Goal: Task Accomplishment & Management: Manage account settings

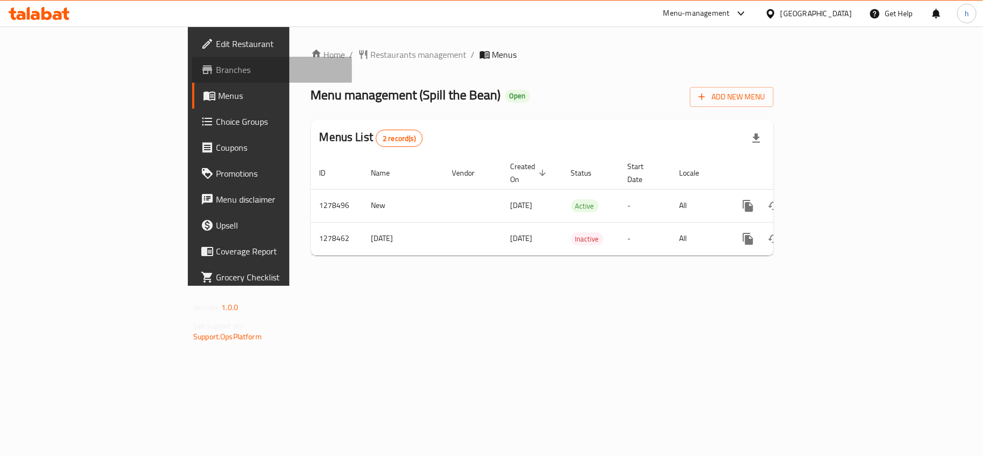
click at [216, 68] on span "Branches" at bounding box center [279, 69] width 127 height 13
click at [371, 52] on span "Restaurants management" at bounding box center [419, 54] width 96 height 13
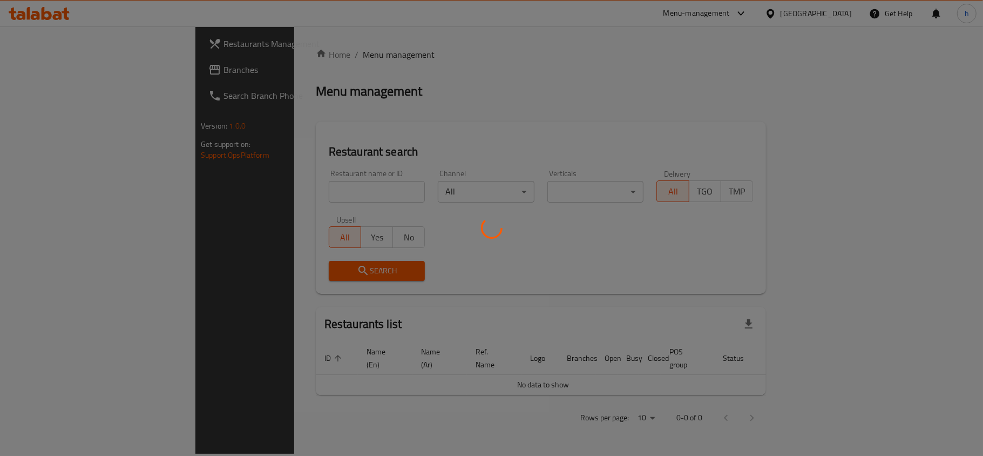
click at [277, 188] on div at bounding box center [491, 228] width 983 height 456
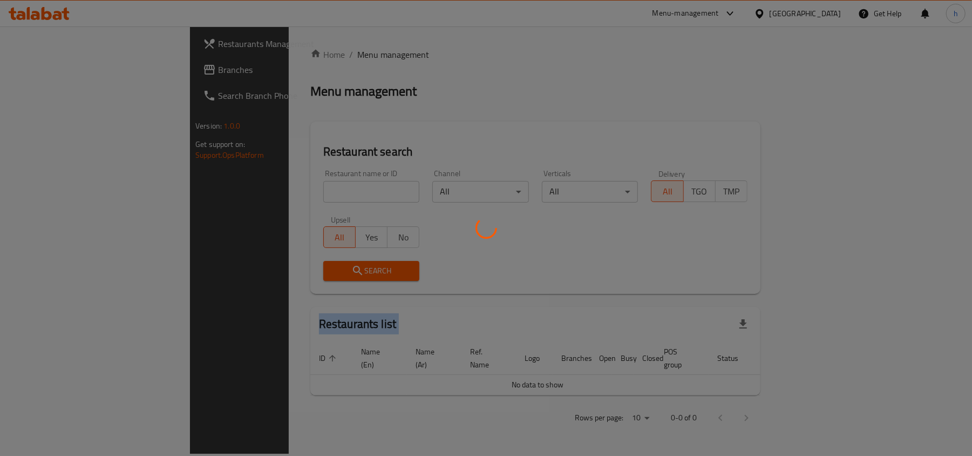
click at [277, 188] on div at bounding box center [486, 228] width 972 height 456
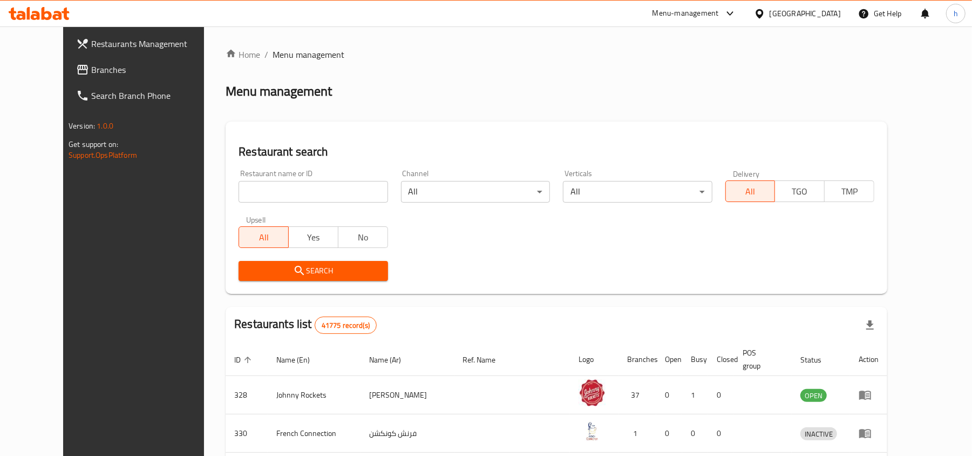
click at [253, 191] on input "search" at bounding box center [313, 192] width 149 height 22
paste input "694514"
type input "694514"
click at [292, 273] on span "Search" at bounding box center [313, 270] width 132 height 13
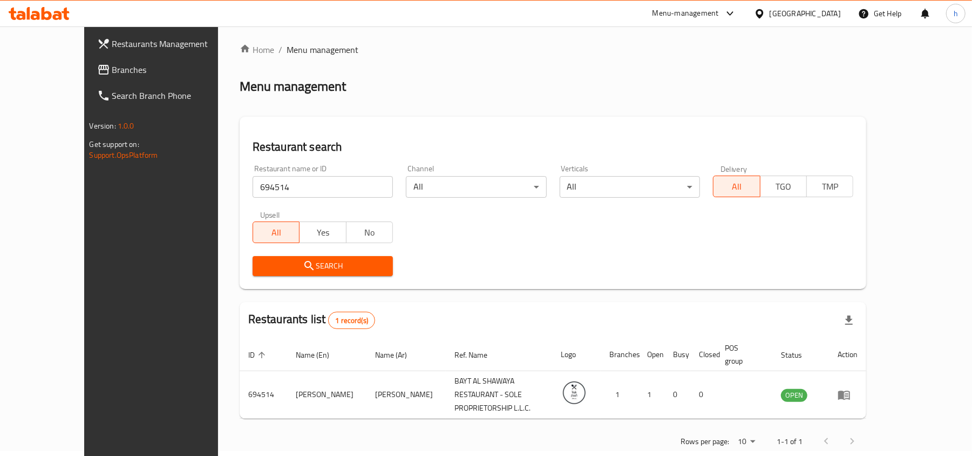
scroll to position [5, 0]
drag, startPoint x: 789, startPoint y: 9, endPoint x: 792, endPoint y: 24, distance: 15.6
click at [789, 9] on div "[GEOGRAPHIC_DATA]" at bounding box center [805, 14] width 71 height 12
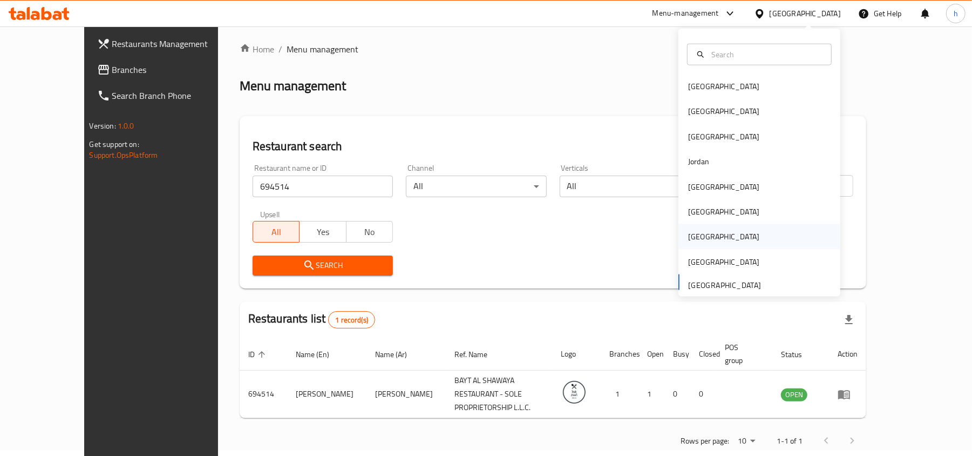
click at [688, 236] on div "Qatar" at bounding box center [723, 237] width 71 height 12
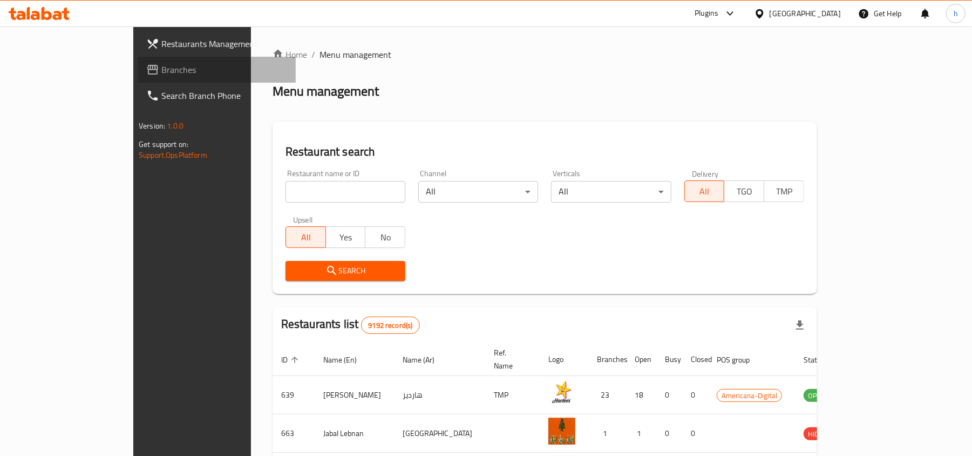
click at [161, 70] on span "Branches" at bounding box center [224, 69] width 126 height 13
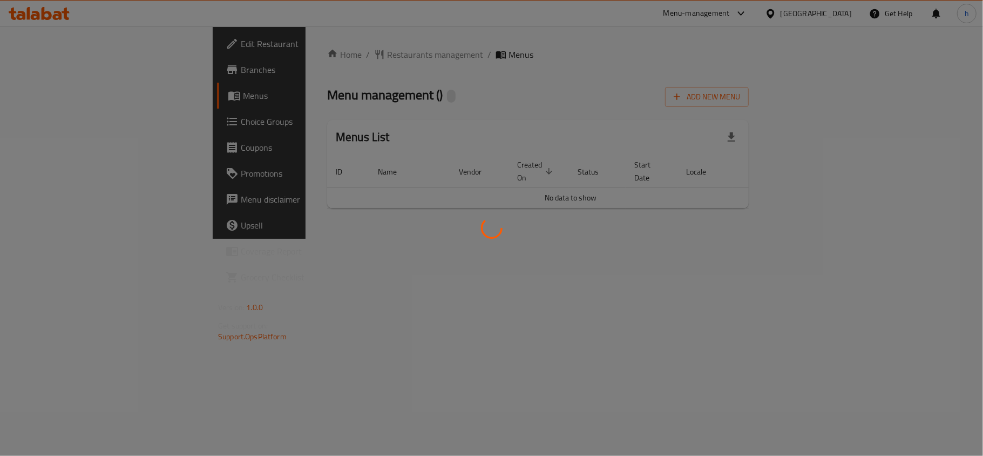
click at [327, 46] on div at bounding box center [491, 228] width 983 height 456
click at [316, 55] on div at bounding box center [491, 228] width 983 height 456
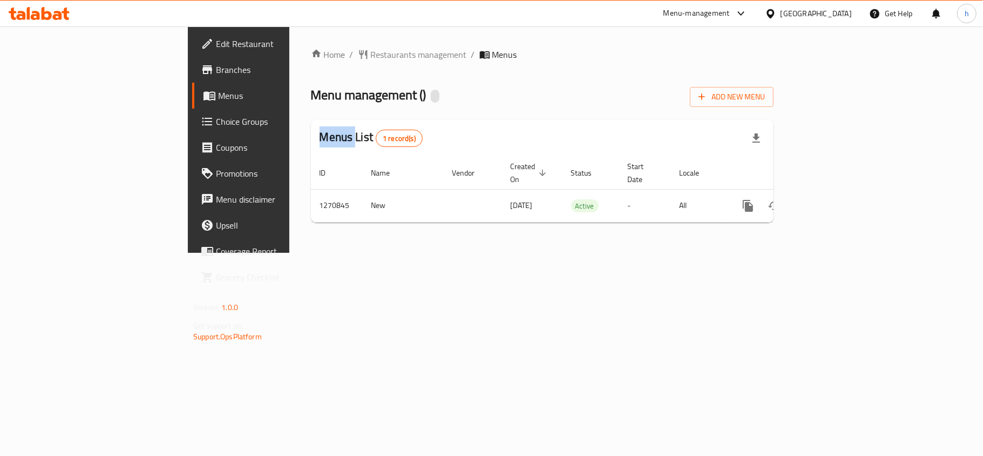
click at [316, 55] on div at bounding box center [491, 228] width 983 height 456
click at [316, 55] on div "Home / Restaurants management / Menus Menu management ( ) Add New Menu Menus Li…" at bounding box center [542, 139] width 463 height 183
click at [371, 55] on span "Restaurants management" at bounding box center [419, 54] width 96 height 13
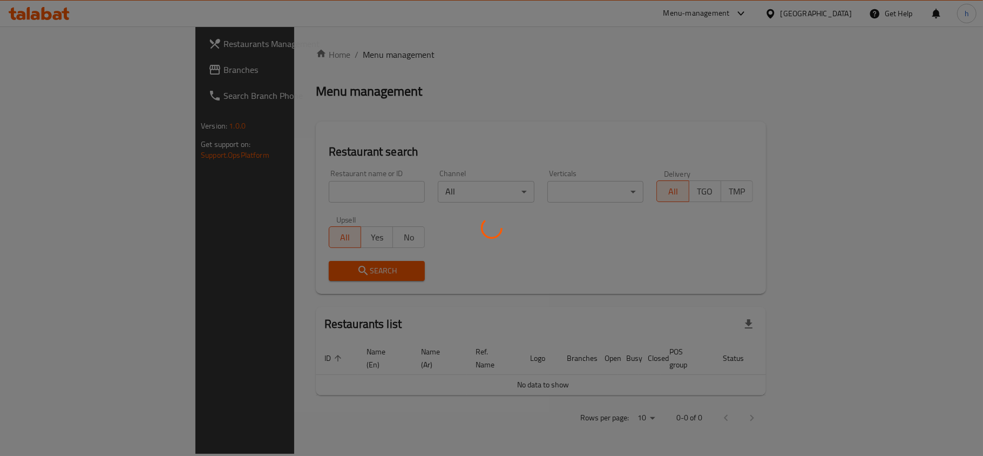
click at [281, 192] on div at bounding box center [491, 228] width 983 height 456
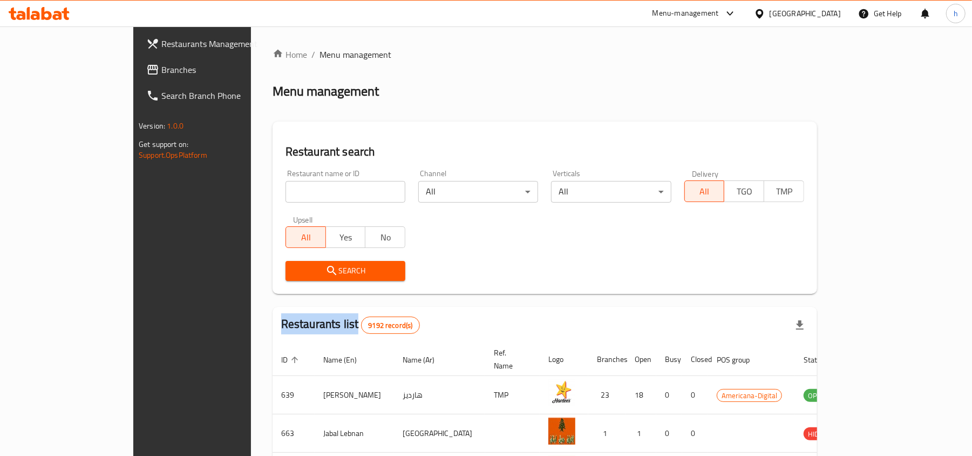
click at [281, 192] on div at bounding box center [486, 228] width 972 height 456
click at [286, 192] on input "search" at bounding box center [346, 192] width 120 height 22
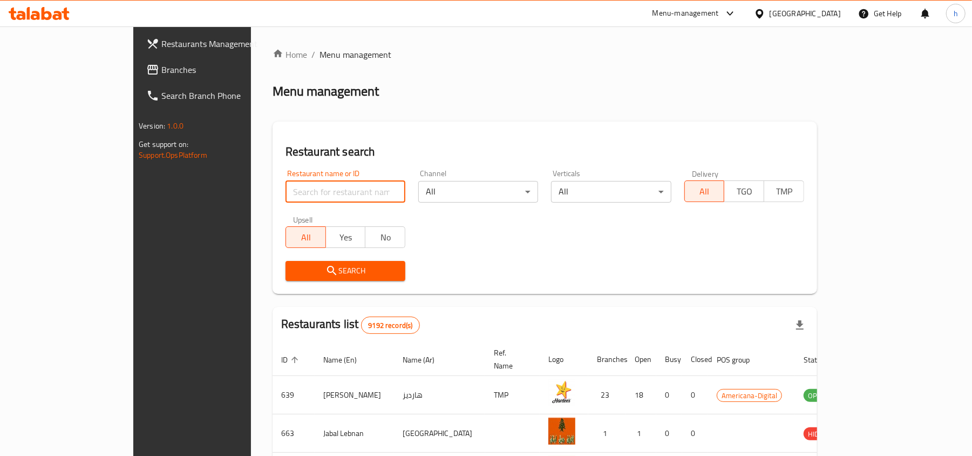
paste input "689408"
type input "689408"
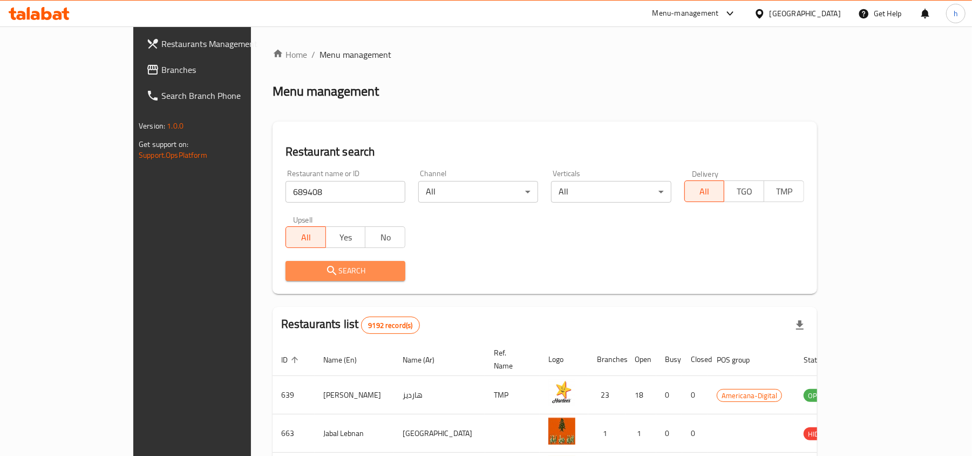
click at [294, 272] on span "Search" at bounding box center [345, 270] width 103 height 13
click at [290, 272] on div at bounding box center [486, 228] width 972 height 456
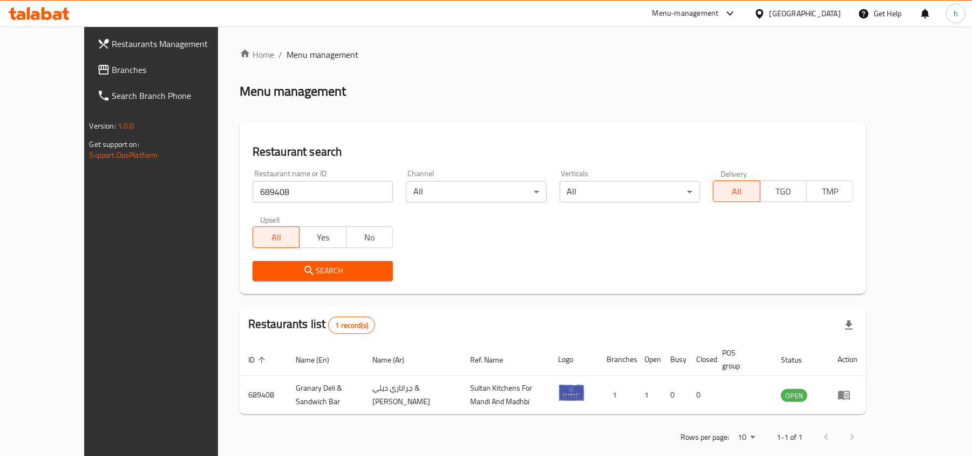
click at [825, 13] on div "Qatar" at bounding box center [805, 14] width 71 height 12
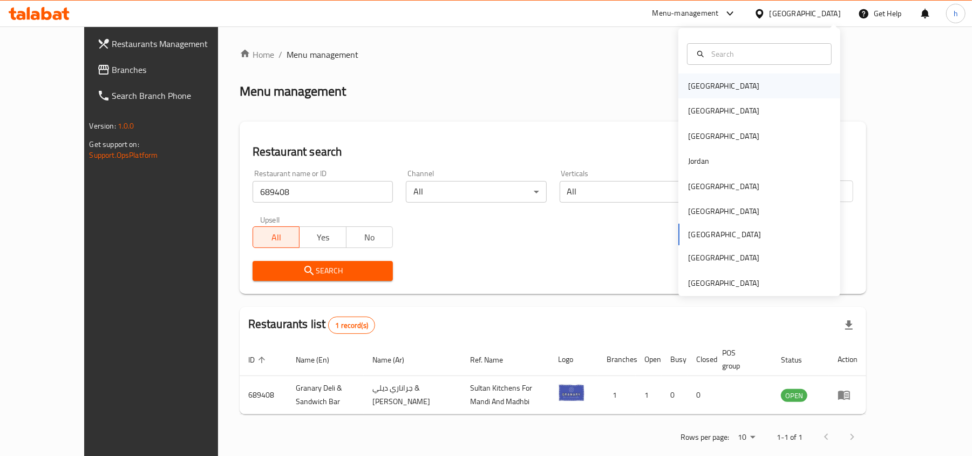
click at [688, 85] on div "Bahrain" at bounding box center [723, 86] width 71 height 12
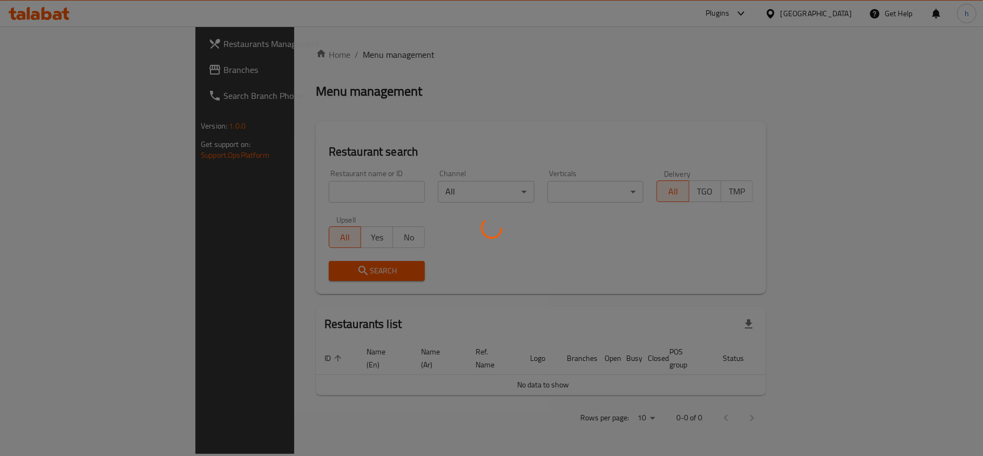
click at [53, 64] on div at bounding box center [491, 228] width 983 height 456
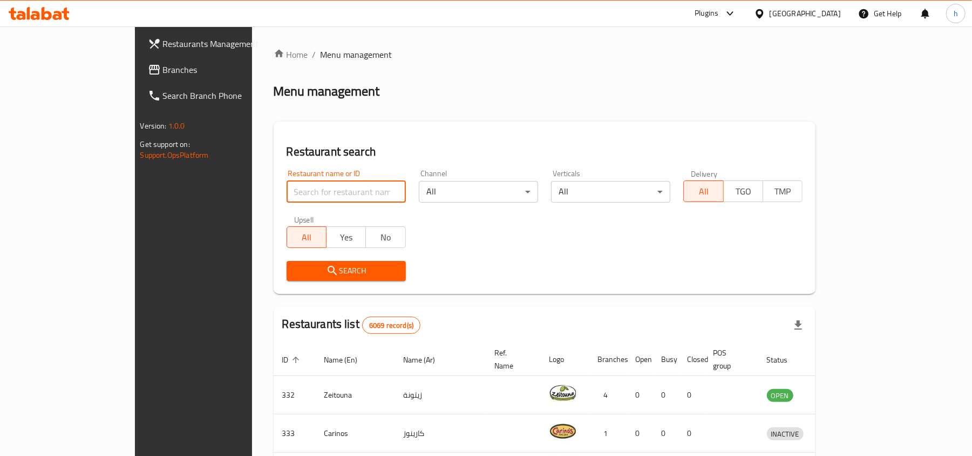
drag, startPoint x: 228, startPoint y: 193, endPoint x: 192, endPoint y: 193, distance: 35.6
click at [287, 193] on input "search" at bounding box center [346, 192] width 119 height 22
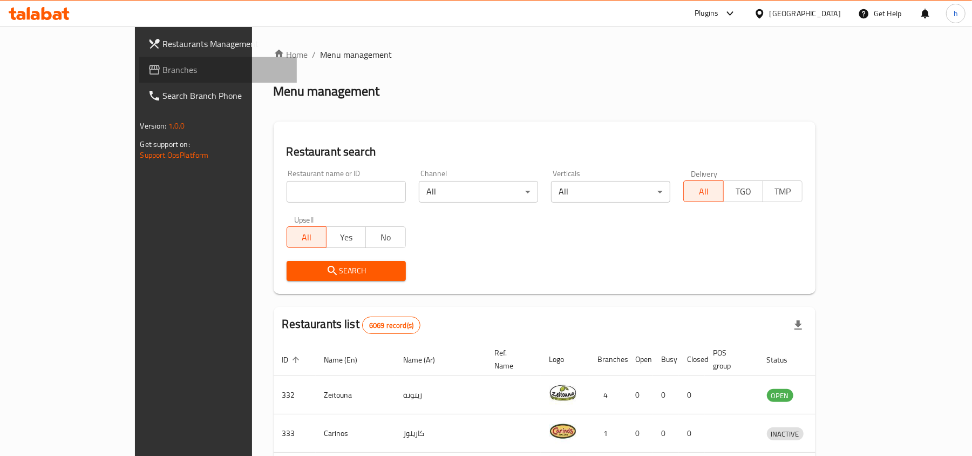
click at [163, 71] on span "Branches" at bounding box center [226, 69] width 126 height 13
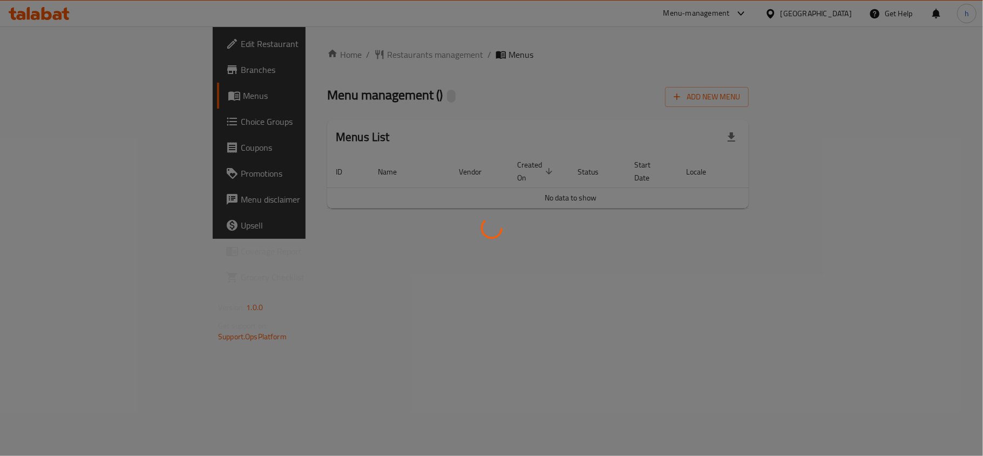
click at [283, 52] on div at bounding box center [491, 228] width 983 height 456
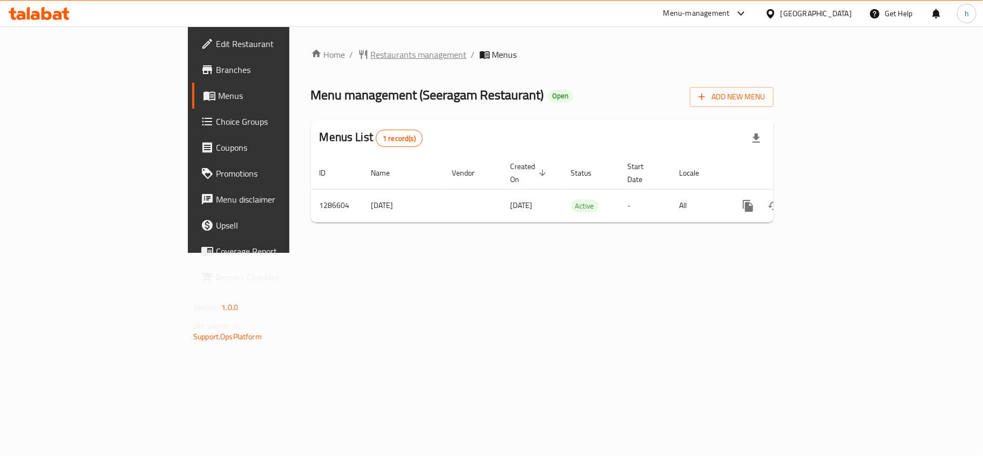
click at [371, 57] on span "Restaurants management" at bounding box center [419, 54] width 96 height 13
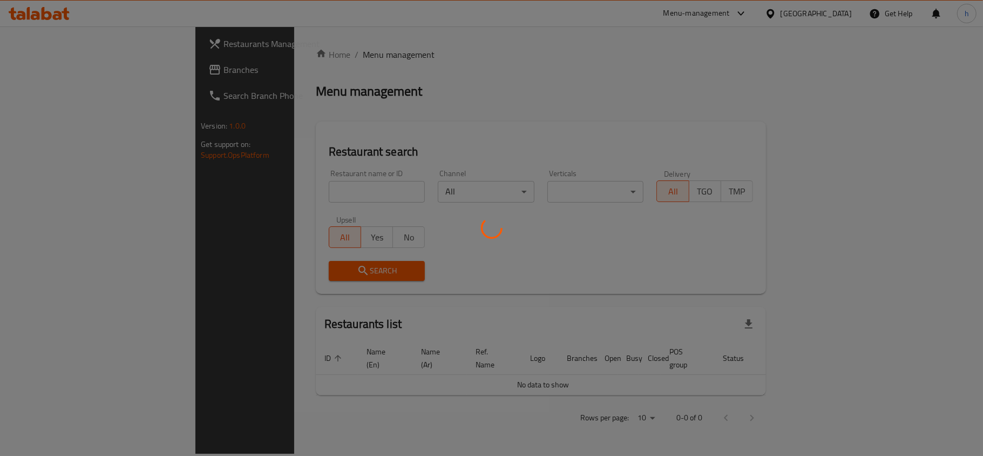
click at [267, 191] on div at bounding box center [491, 228] width 983 height 456
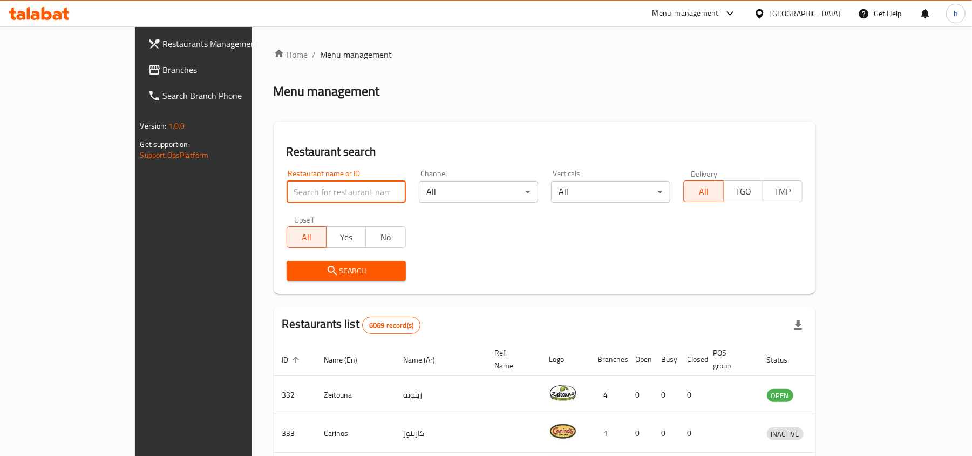
click at [287, 191] on input "search" at bounding box center [346, 192] width 119 height 22
paste input "696359"
type input "696359"
click at [287, 262] on button "Search" at bounding box center [346, 271] width 119 height 20
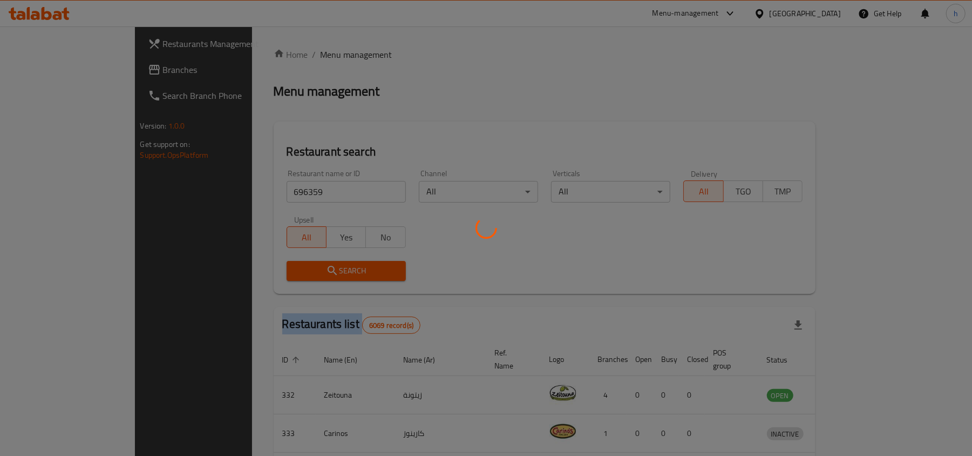
click at [281, 262] on div at bounding box center [486, 228] width 972 height 456
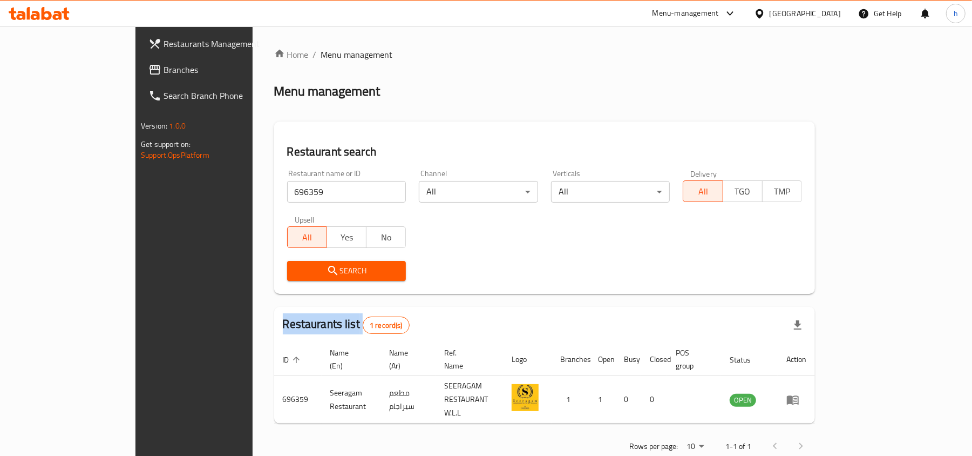
drag, startPoint x: 37, startPoint y: 68, endPoint x: 35, endPoint y: 76, distance: 7.7
click at [164, 68] on span "Branches" at bounding box center [227, 69] width 126 height 13
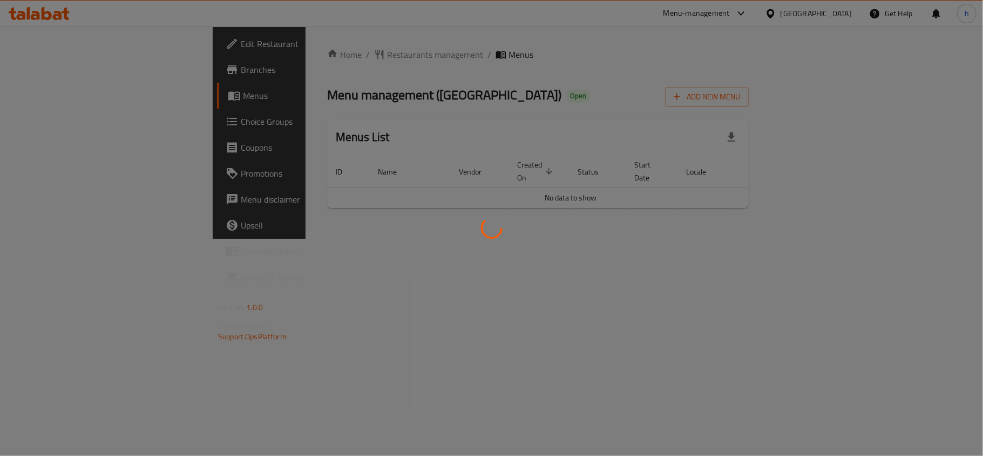
click at [281, 45] on div at bounding box center [491, 228] width 983 height 456
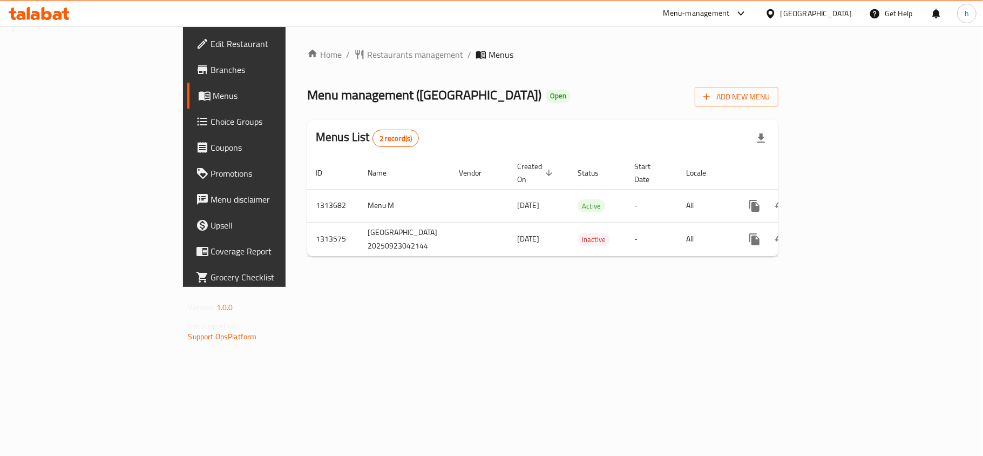
click at [279, 52] on div at bounding box center [491, 228] width 983 height 456
click at [307, 52] on div "Home / Restaurants management / Menus Menu management ( [GEOGRAPHIC_DATA] ) Ope…" at bounding box center [542, 156] width 471 height 217
click at [367, 52] on span "Restaurants management" at bounding box center [415, 54] width 96 height 13
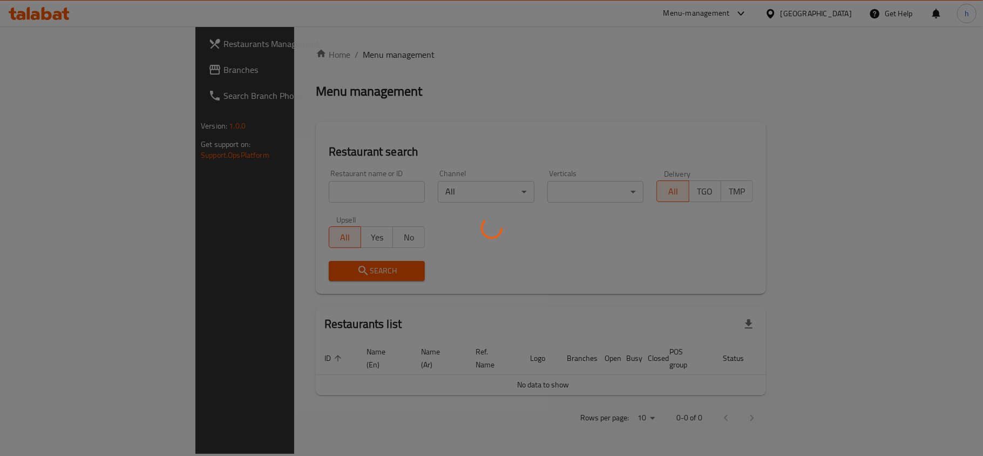
click at [266, 185] on div at bounding box center [491, 228] width 983 height 456
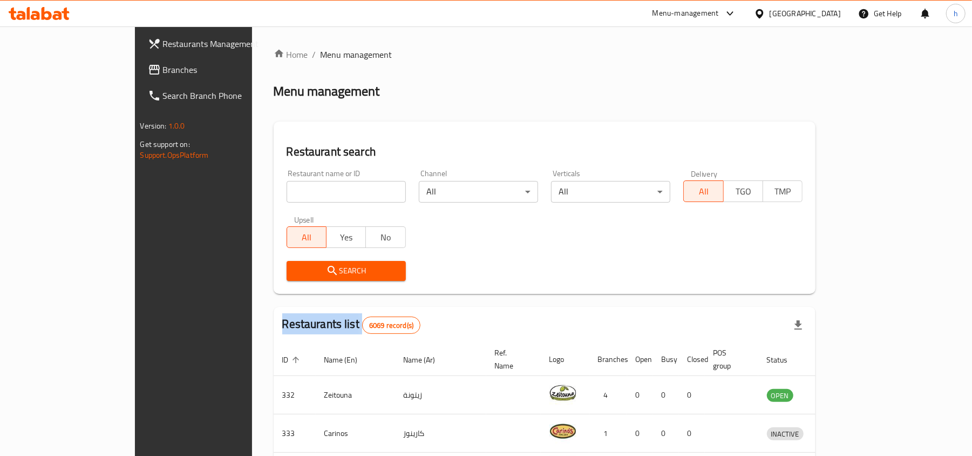
click at [274, 185] on div "Home / Menu management Menu management Restaurant search Restaurant name or ID …" at bounding box center [545, 402] width 543 height 708
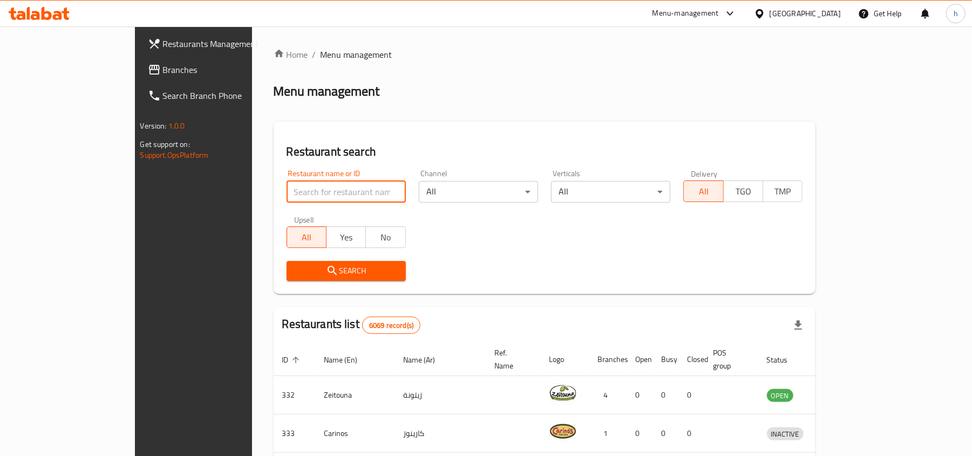
click at [287, 185] on input "search" at bounding box center [346, 192] width 119 height 22
paste input "706584"
type input "706584"
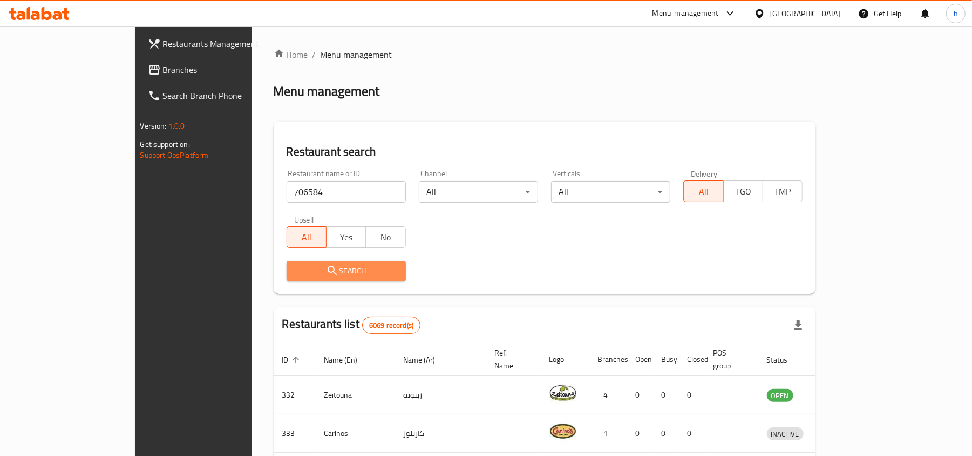
click at [295, 270] on span "Search" at bounding box center [346, 270] width 102 height 13
click at [262, 270] on div at bounding box center [486, 228] width 972 height 456
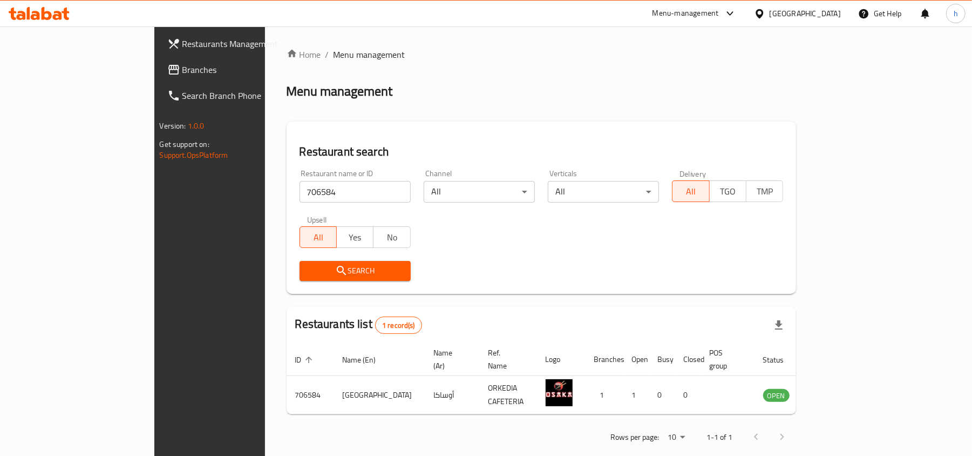
click at [831, 16] on div "Bahrain" at bounding box center [805, 14] width 71 height 12
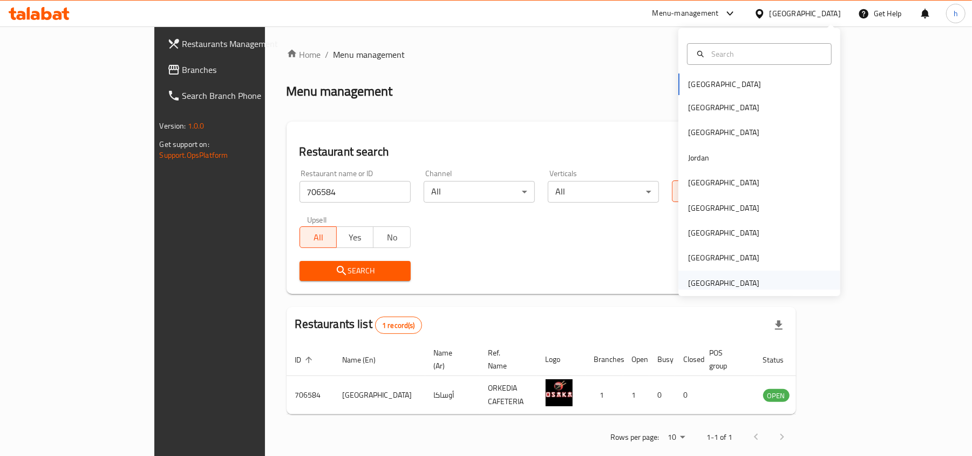
click at [704, 286] on div "[GEOGRAPHIC_DATA]" at bounding box center [723, 283] width 71 height 12
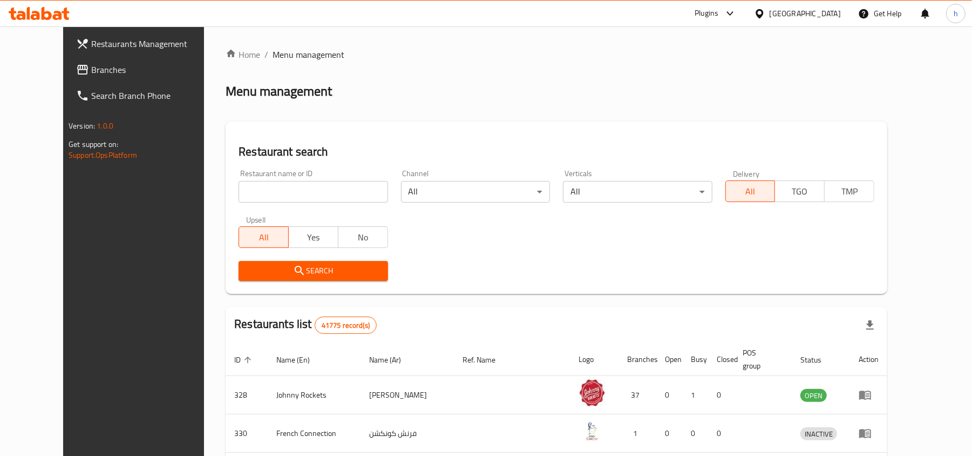
click at [91, 63] on span "Branches" at bounding box center [154, 69] width 126 height 13
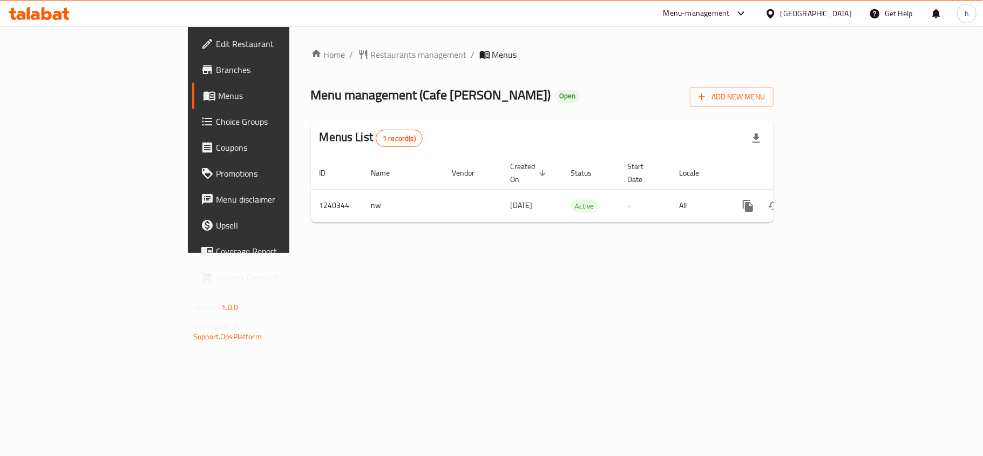
click at [371, 48] on span "Restaurants management" at bounding box center [419, 54] width 96 height 13
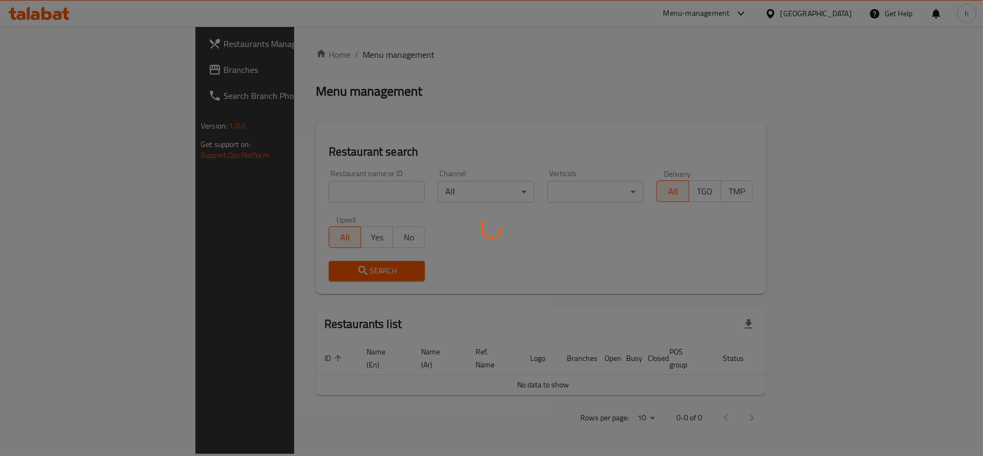
click at [260, 190] on div at bounding box center [491, 228] width 983 height 456
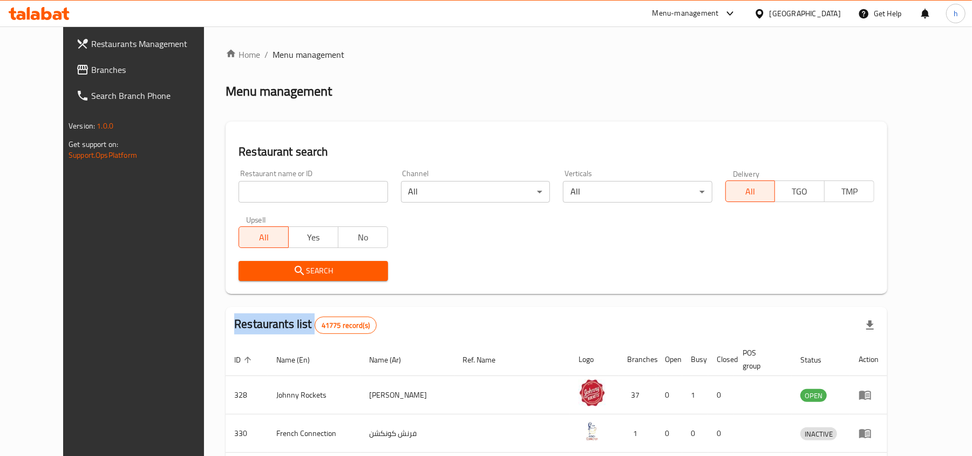
click at [260, 190] on div at bounding box center [486, 228] width 972 height 456
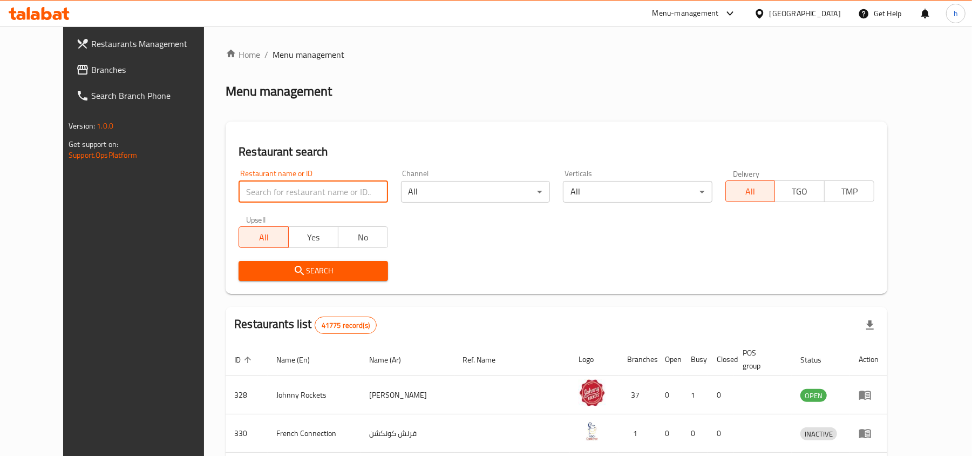
click at [260, 190] on input "search" at bounding box center [313, 192] width 149 height 22
paste input "680325"
type input "680325"
click at [268, 262] on button "Search" at bounding box center [313, 271] width 149 height 20
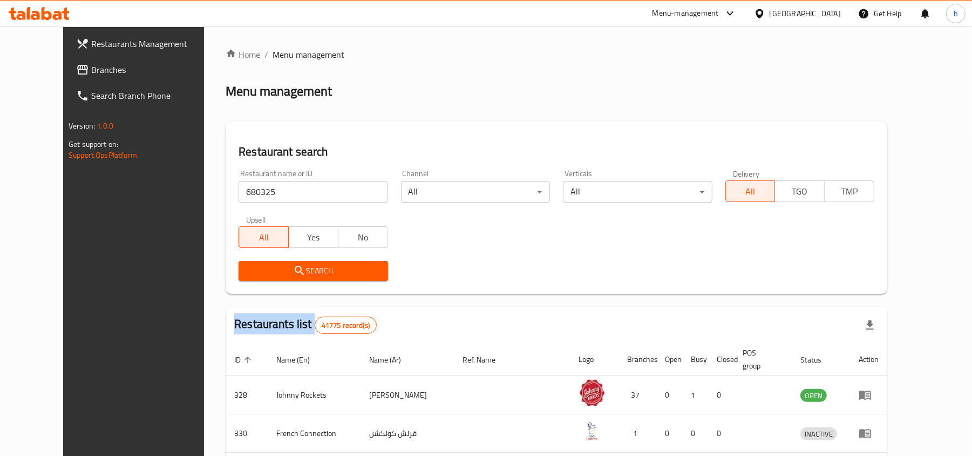
click at [268, 262] on div at bounding box center [486, 228] width 972 height 456
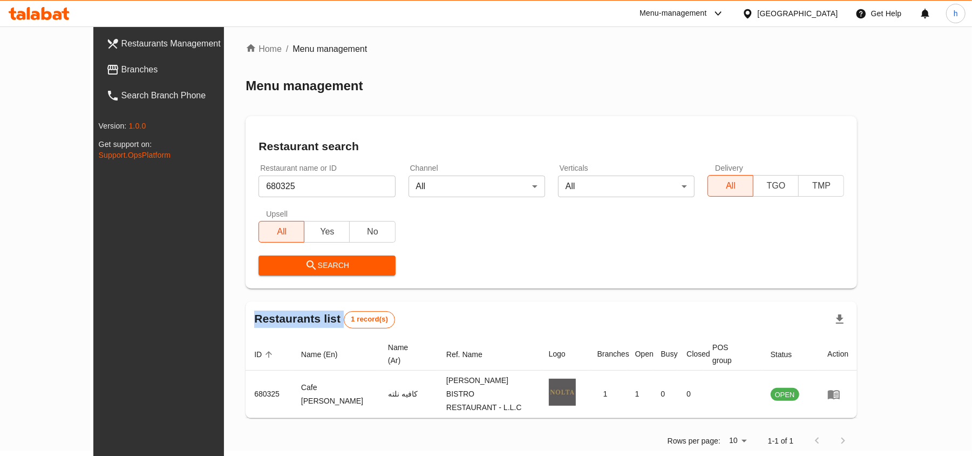
scroll to position [5, 0]
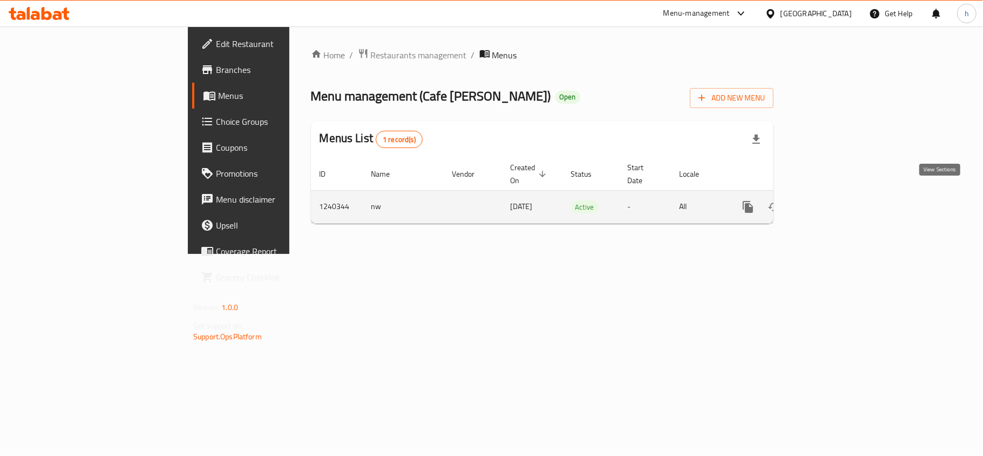
click at [832, 200] on icon "enhanced table" at bounding box center [825, 206] width 13 height 13
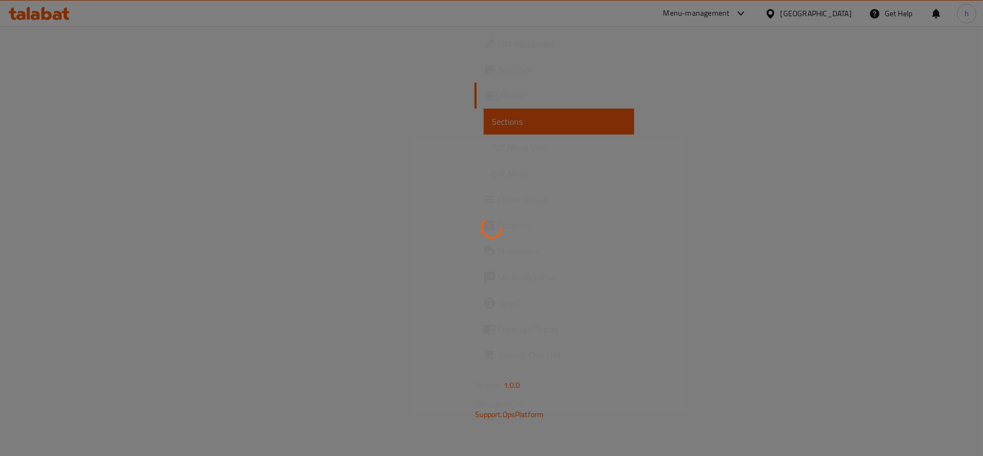
click at [65, 197] on div at bounding box center [491, 228] width 983 height 456
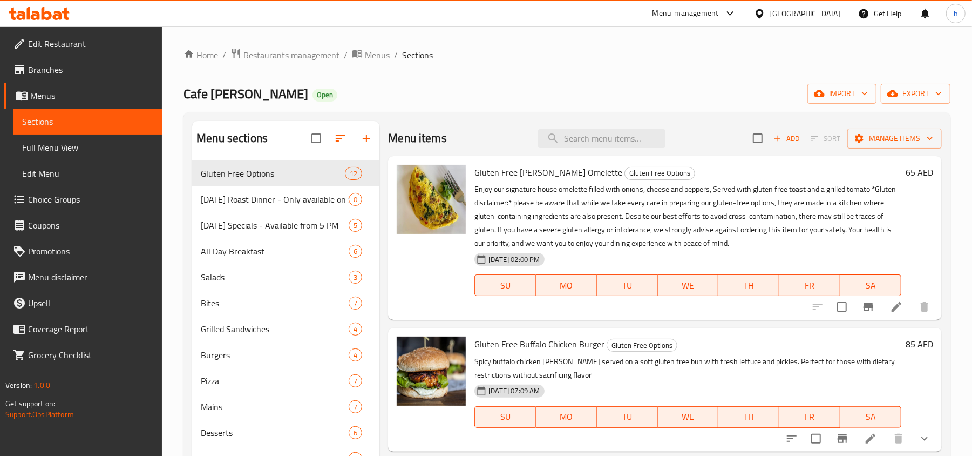
click at [67, 199] on span "Choice Groups" at bounding box center [91, 199] width 126 height 13
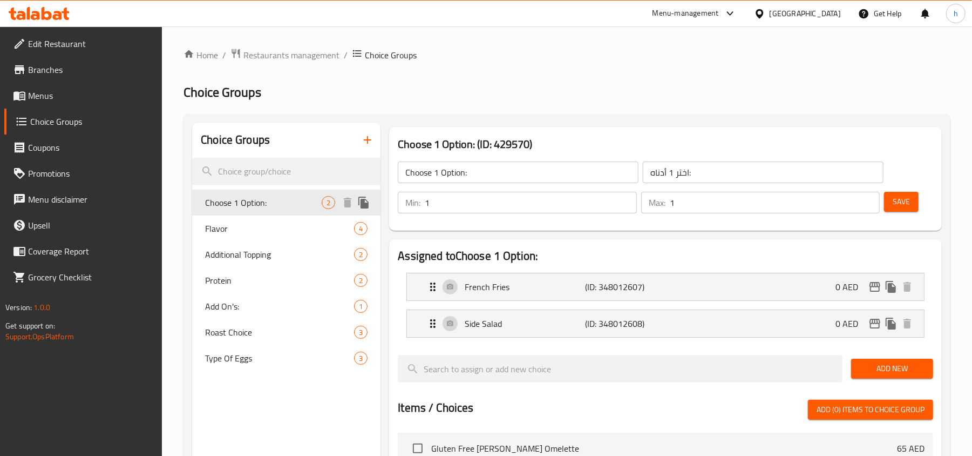
click at [234, 203] on span "Choose 1 Option:" at bounding box center [263, 202] width 117 height 13
click at [228, 303] on span "Add On's:" at bounding box center [263, 306] width 117 height 13
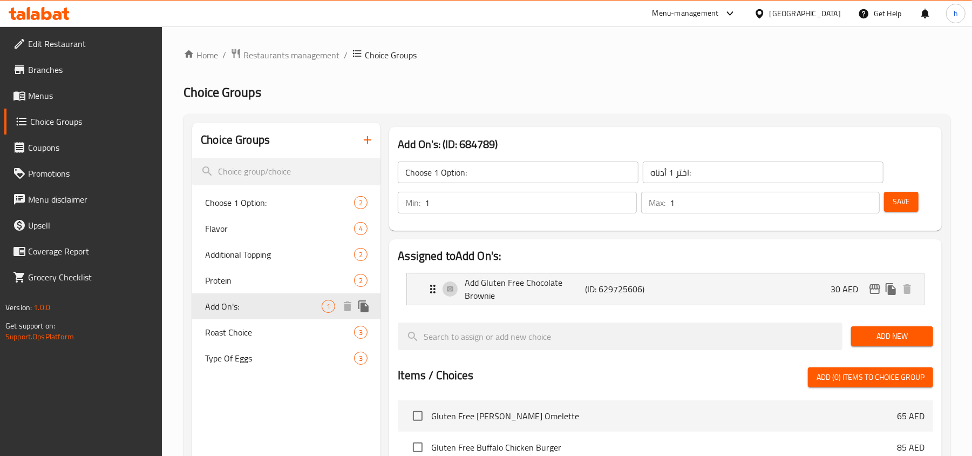
type input "Add On's:"
type input "الإضافات:"
type input "0"
